Goal: Transaction & Acquisition: Book appointment/travel/reservation

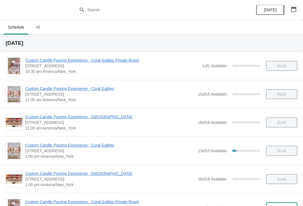
click at [40, 26] on span "All" at bounding box center [38, 27] width 14 height 10
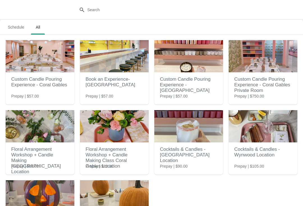
click at [18, 29] on span "Schedule" at bounding box center [15, 27] width 25 height 10
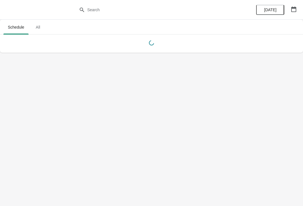
click at [44, 29] on span "All" at bounding box center [38, 27] width 14 height 10
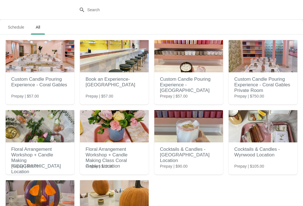
click at [20, 26] on span "Schedule" at bounding box center [15, 27] width 25 height 10
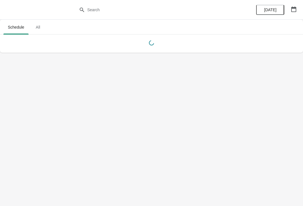
click at [45, 29] on span "All" at bounding box center [38, 27] width 14 height 10
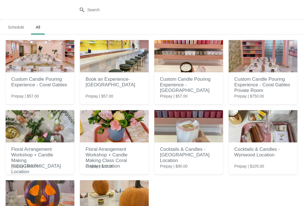
click at [25, 72] on img at bounding box center [40, 56] width 69 height 32
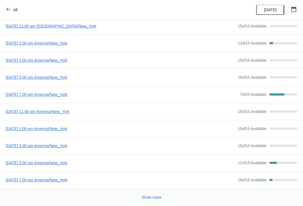
scroll to position [30, 0]
click at [145, 201] on button "Show more" at bounding box center [151, 197] width 24 height 10
click at [272, 7] on button "[DATE]" at bounding box center [270, 10] width 28 height 10
click at [297, 8] on button "button" at bounding box center [293, 9] width 10 height 10
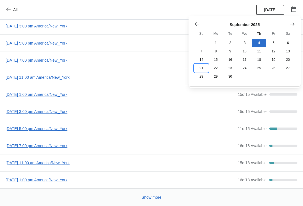
click at [201, 67] on button "21" at bounding box center [201, 68] width 14 height 8
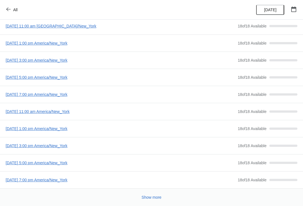
click at [24, 79] on span "[DATE] 5:00 pm America/New_York" at bounding box center [120, 78] width 229 height 6
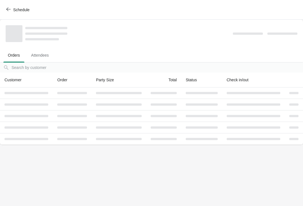
scroll to position [0, 0]
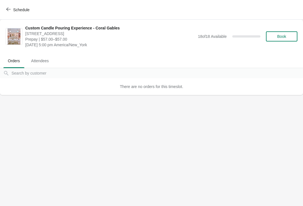
click at [281, 33] on button "Book" at bounding box center [281, 36] width 31 height 10
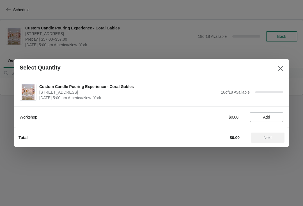
click at [274, 128] on div "Total $0.00 Next" at bounding box center [151, 137] width 275 height 19
click at [263, 115] on span "Add" at bounding box center [266, 117] width 7 height 4
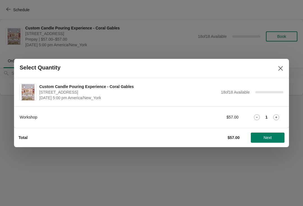
click at [269, 138] on span "Next" at bounding box center [267, 137] width 8 height 4
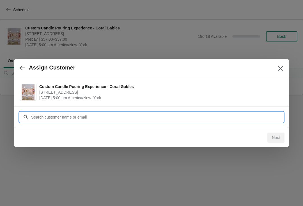
click at [163, 118] on input "Customer" at bounding box center [157, 117] width 252 height 10
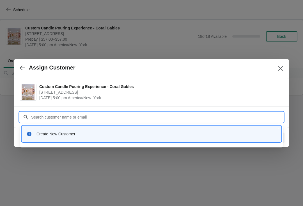
click at [47, 136] on div "Create New Customer" at bounding box center [156, 134] width 240 height 6
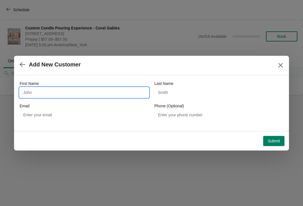
click at [41, 91] on input "First Name" at bounding box center [84, 92] width 129 height 10
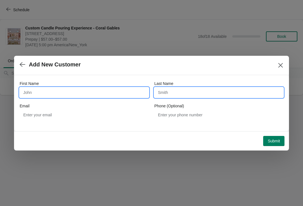
click at [175, 92] on input "Last Name" at bounding box center [218, 92] width 129 height 10
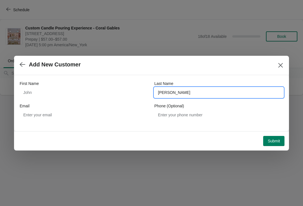
type input "[PERSON_NAME]"
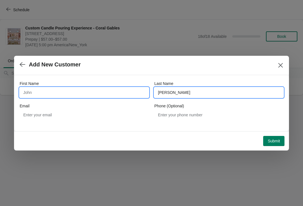
click at [53, 91] on input "First Name" at bounding box center [84, 92] width 129 height 10
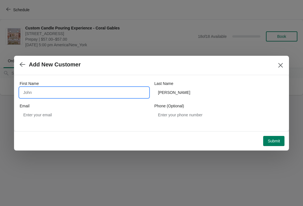
type input "B"
type input "[PERSON_NAME]"
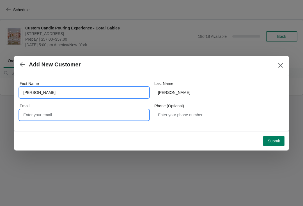
click at [53, 118] on input "Email" at bounding box center [84, 115] width 129 height 10
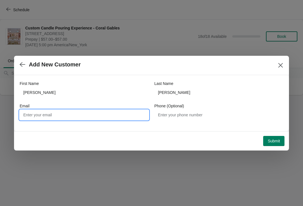
type input "S"
type input "[EMAIL_ADDRESS][DOMAIN_NAME]"
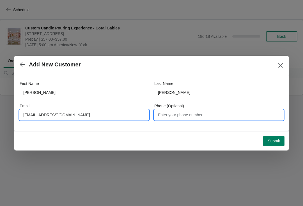
click at [185, 114] on input "Phone (Optional)" at bounding box center [218, 115] width 129 height 10
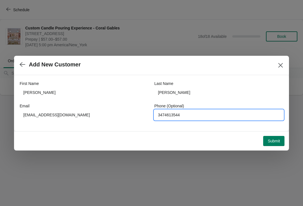
type input "3474613544"
click at [275, 145] on button "Submit" at bounding box center [273, 141] width 21 height 10
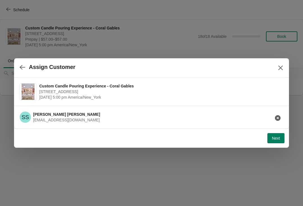
click at [276, 139] on span "Next" at bounding box center [276, 138] width 8 height 4
select select "Friend"
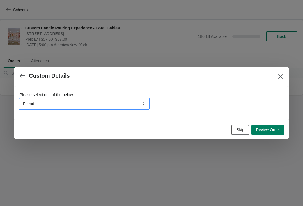
click at [67, 105] on select "Friend Instagram Tiktok Google Walk-by Attended an event Yelp" at bounding box center [84, 104] width 129 height 10
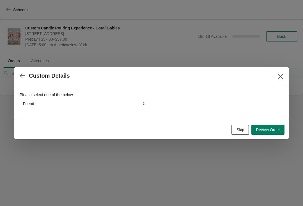
click at [279, 73] on button "Close" at bounding box center [280, 76] width 10 height 10
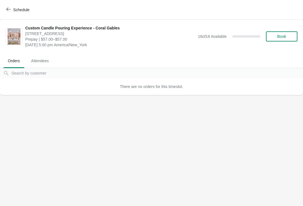
click at [8, 8] on icon "button" at bounding box center [8, 9] width 4 height 4
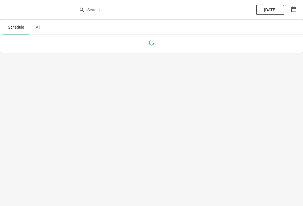
click at [36, 29] on span "All" at bounding box center [38, 27] width 14 height 10
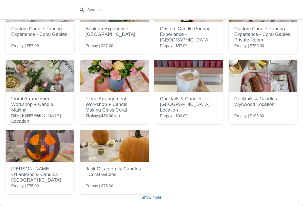
scroll to position [50, 0]
click at [251, 103] on h2 "Cocktails & Candles - Wynwood Location" at bounding box center [262, 101] width 57 height 17
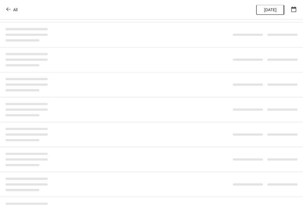
scroll to position [0, 0]
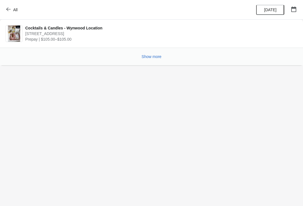
click at [298, 2] on div "[DATE]" at bounding box center [275, 10] width 53 height 20
click at [292, 9] on icon "button" at bounding box center [294, 9] width 6 height 6
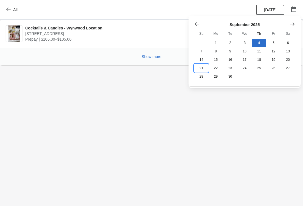
click at [200, 71] on button "21" at bounding box center [201, 68] width 14 height 8
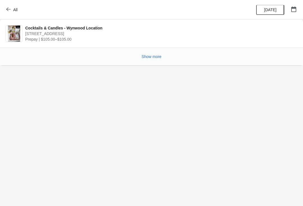
click at [142, 60] on button "Show more" at bounding box center [151, 57] width 24 height 10
click at [151, 55] on span "Show more" at bounding box center [152, 56] width 20 height 4
click at [294, 10] on icon "button" at bounding box center [294, 9] width 6 height 6
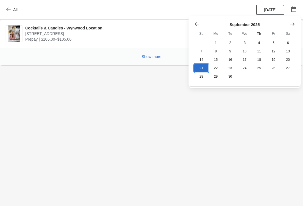
click at [201, 70] on button "21" at bounding box center [201, 68] width 14 height 8
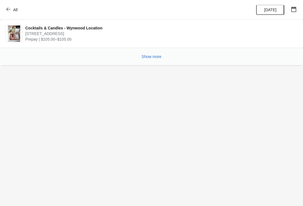
click at [147, 58] on span "Show more" at bounding box center [152, 56] width 20 height 4
click at [153, 61] on button "Show more" at bounding box center [151, 57] width 24 height 10
click at [13, 14] on button "All" at bounding box center [12, 10] width 19 height 10
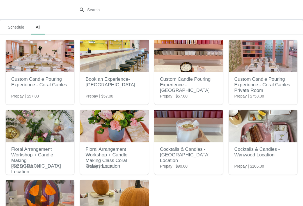
click at [17, 14] on div at bounding box center [151, 10] width 303 height 20
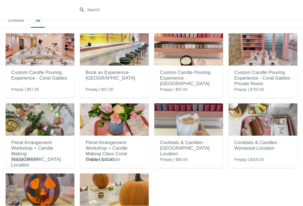
scroll to position [12, 0]
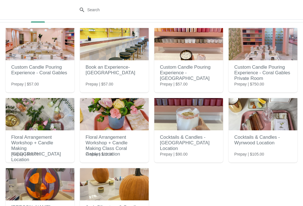
click at [253, 142] on h2 "Cocktails & Candles - Wynwood Location" at bounding box center [262, 140] width 57 height 17
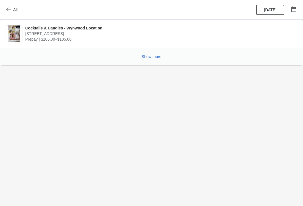
click at [142, 47] on div "Cocktails & Candles - [GEOGRAPHIC_DATA] Location [STREET_ADDRESS] Prepay | $105…" at bounding box center [151, 34] width 303 height 28
click at [149, 53] on button "Show more" at bounding box center [151, 57] width 24 height 10
click at [149, 60] on button "Show more" at bounding box center [151, 57] width 24 height 10
click at [8, 8] on icon "button" at bounding box center [8, 10] width 4 height 4
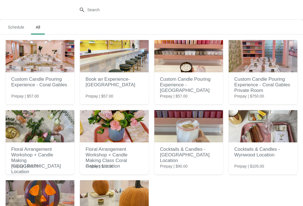
click at [24, 87] on h2 "Custom Candle Pouring Experience - Coral Gables" at bounding box center [39, 82] width 57 height 17
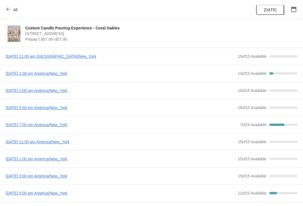
click at [298, 9] on button "button" at bounding box center [293, 9] width 10 height 10
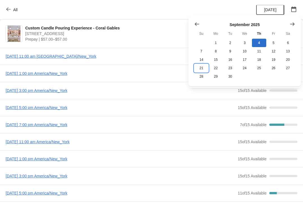
click at [200, 68] on button "21" at bounding box center [201, 68] width 14 height 8
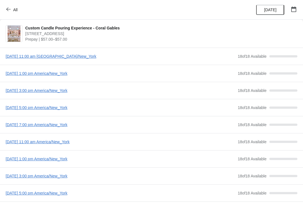
click at [34, 107] on span "[DATE] 5:00 pm America/New_York" at bounding box center [120, 108] width 229 height 6
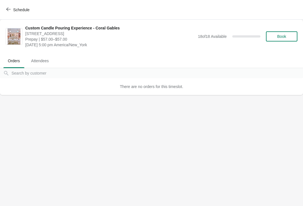
click at [276, 33] on button "Book" at bounding box center [281, 36] width 31 height 10
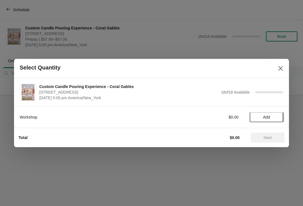
click at [264, 115] on span "Add" at bounding box center [266, 117] width 7 height 4
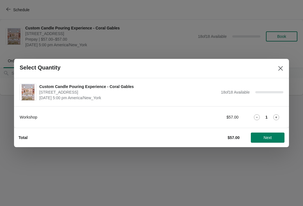
click at [269, 135] on span "Next" at bounding box center [267, 137] width 8 height 4
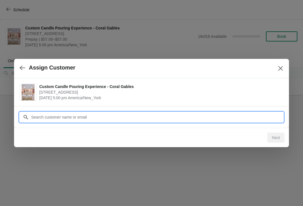
click at [143, 95] on div "Assign Customer Custom Candle Pouring Experience - Coral Gables [STREET_ADDRESS…" at bounding box center [151, 95] width 303 height 0
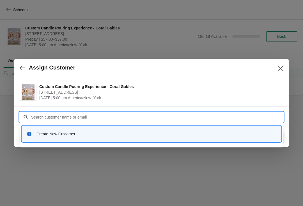
click at [66, 134] on div "Create New Customer" at bounding box center [156, 134] width 240 height 6
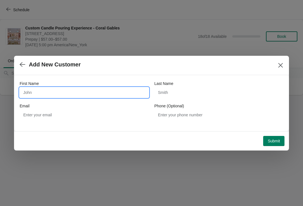
click at [40, 91] on input "First Name" at bounding box center [84, 92] width 129 height 10
type input "[PERSON_NAME]"
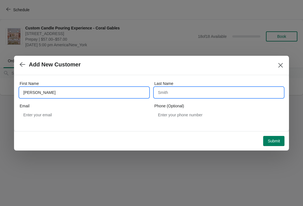
click at [178, 94] on input "Last Name" at bounding box center [218, 92] width 129 height 10
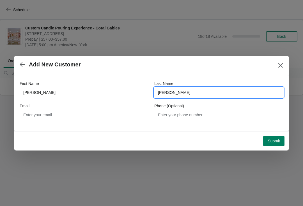
type input "[PERSON_NAME]"
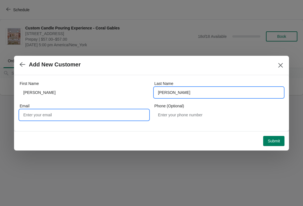
click at [48, 112] on input "Email" at bounding box center [84, 115] width 129 height 10
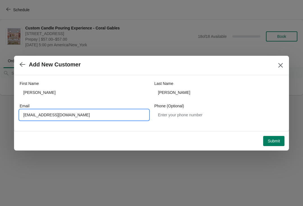
type input "[EMAIL_ADDRESS][DOMAIN_NAME]"
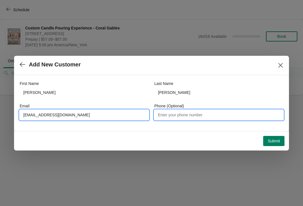
click at [179, 116] on input "Phone (Optional)" at bounding box center [218, 115] width 129 height 10
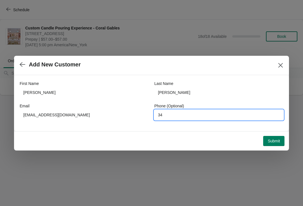
type input "3"
